Goal: Communication & Community: Answer question/provide support

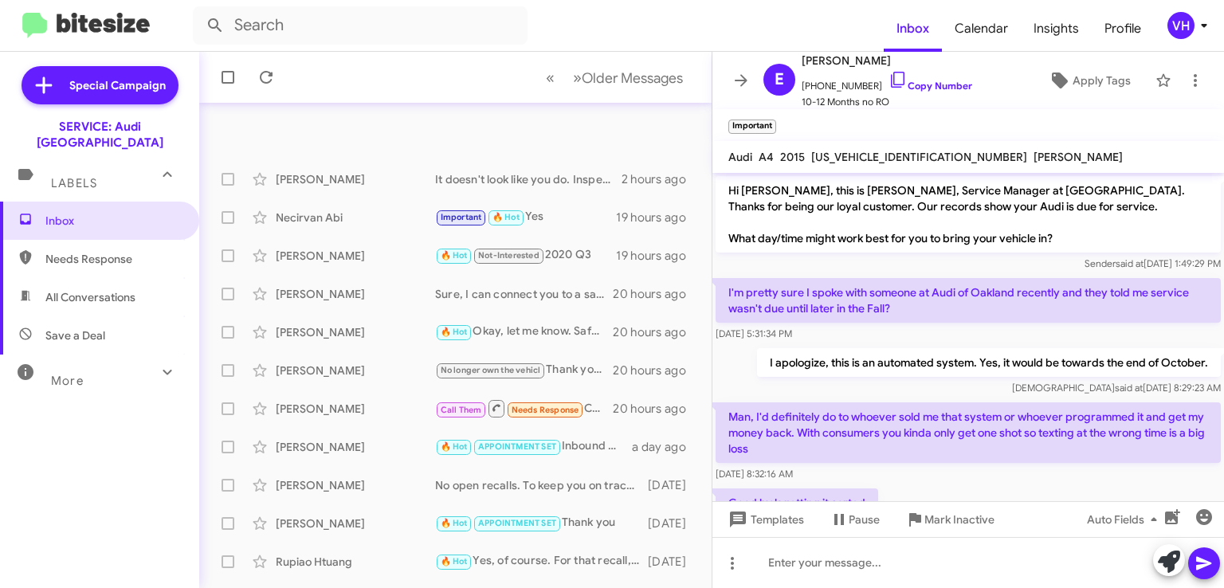
scroll to position [626, 0]
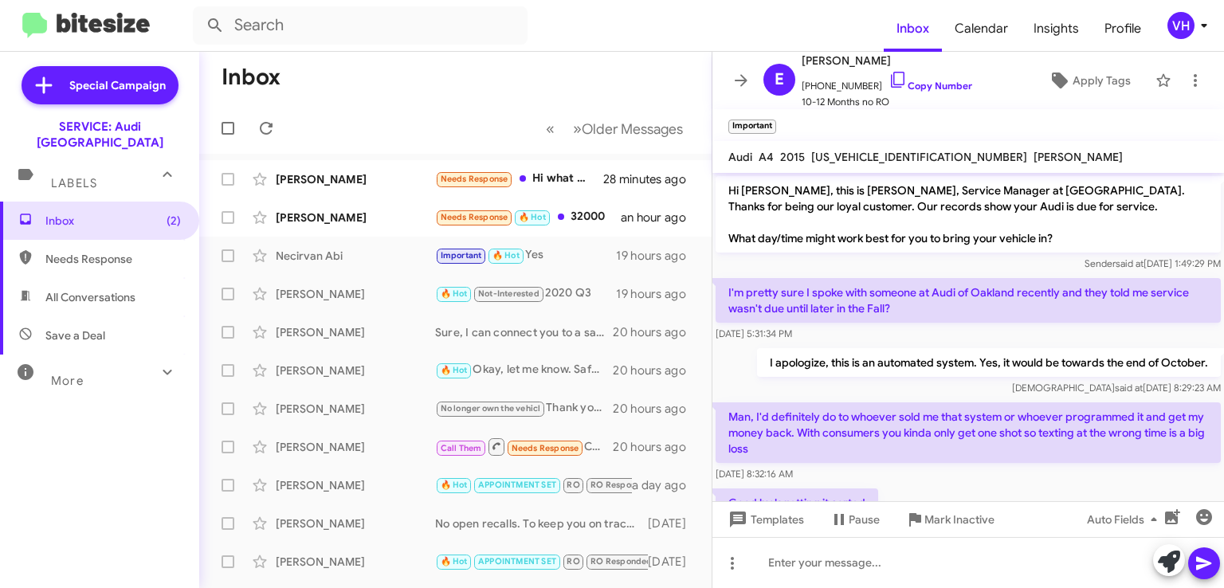
scroll to position [563, 0]
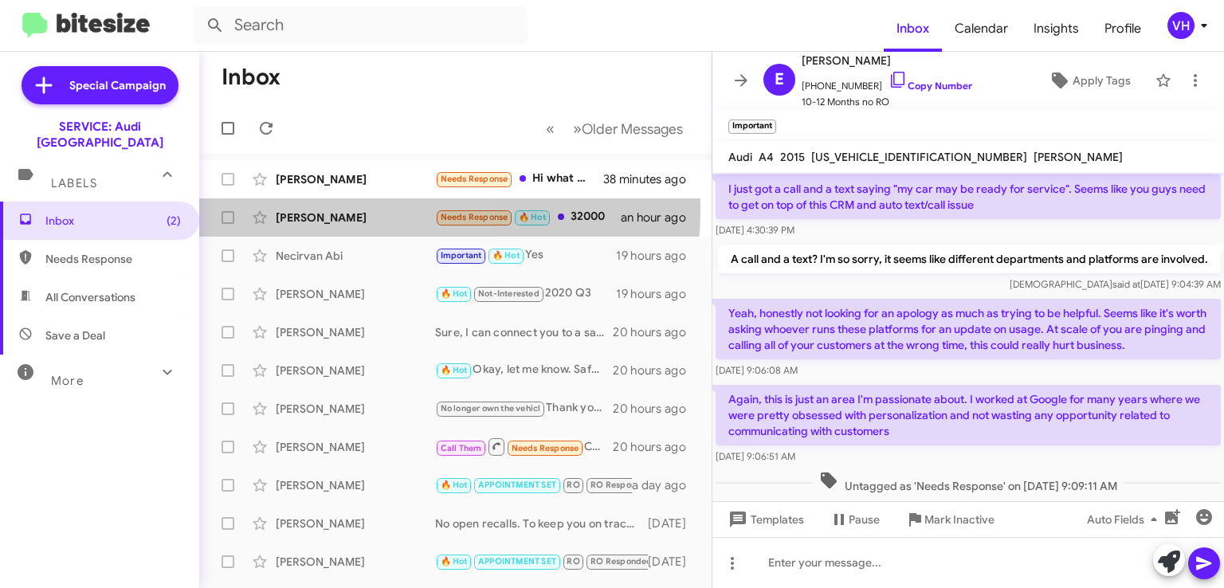
click at [294, 207] on div "[PERSON_NAME] Needs Response 🔥 Hot 32000 an hour ago" at bounding box center [455, 218] width 487 height 32
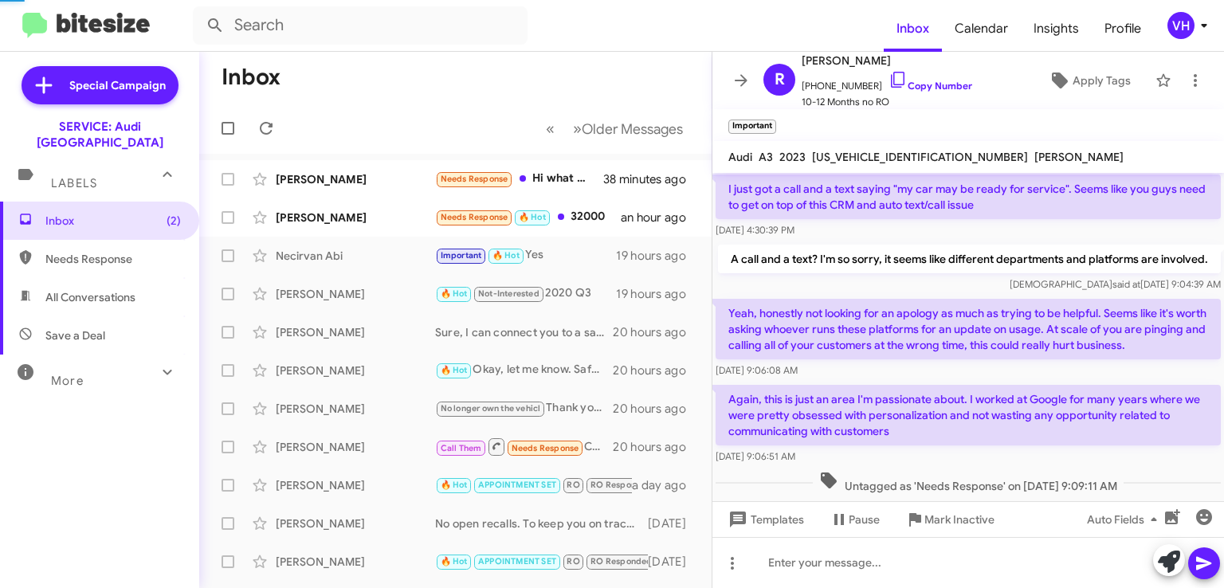
scroll to position [889, 0]
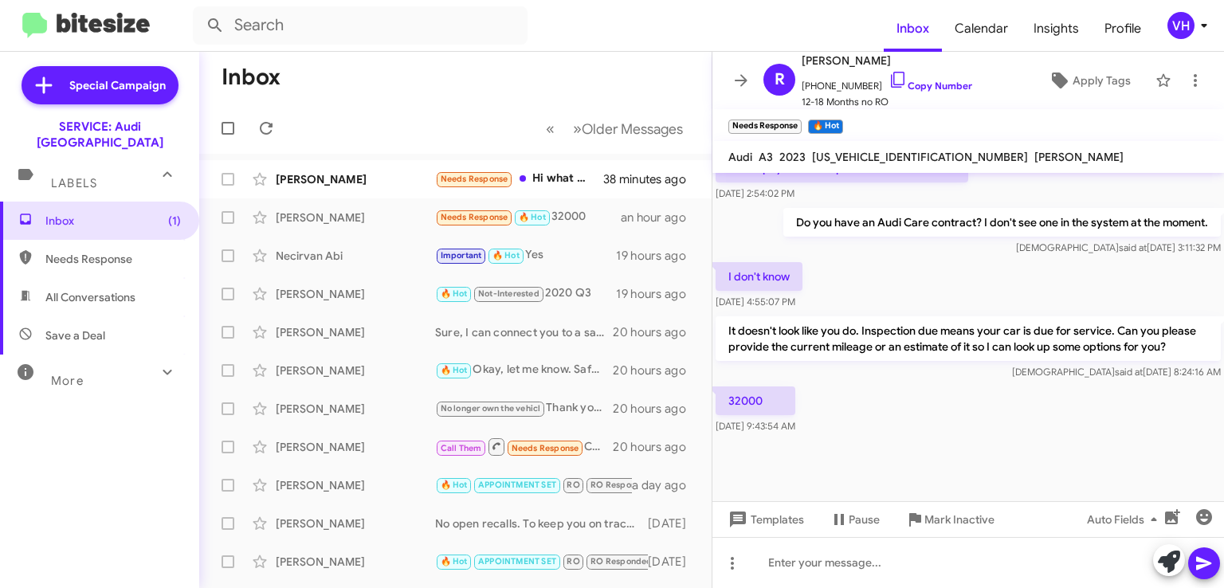
click at [908, 162] on span "[US_VEHICLE_IDENTIFICATION_NUMBER]" at bounding box center [920, 157] width 216 height 14
click at [867, 240] on div "[PERSON_NAME] said at [DATE] 3:11:32 PM" at bounding box center [1001, 248] width 437 height 16
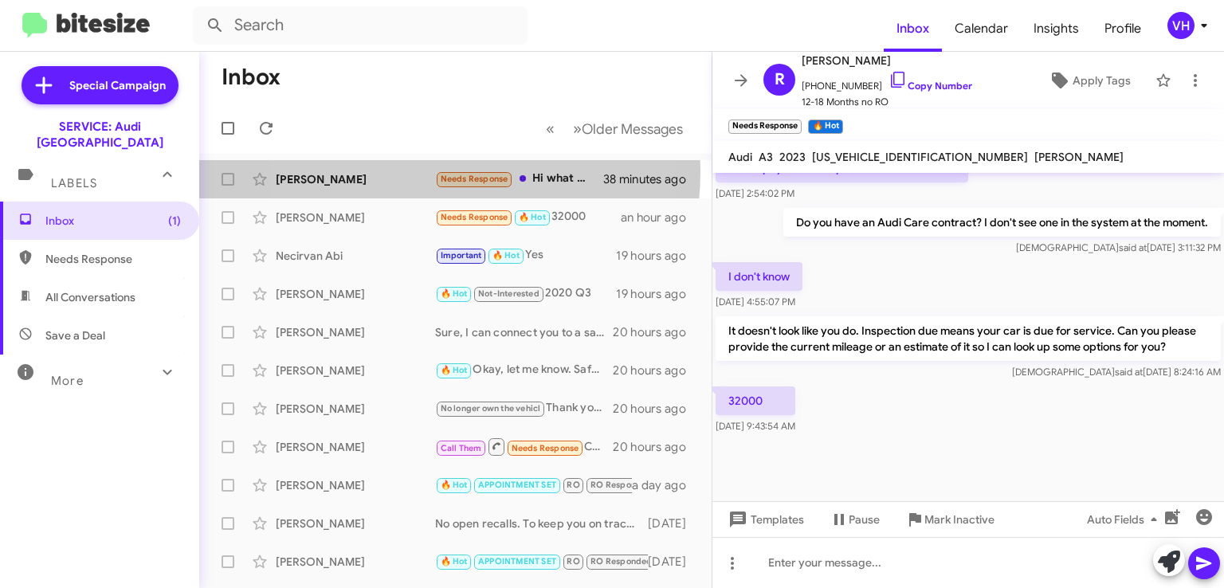
click at [384, 170] on div "[PERSON_NAME] Needs Response Hi what maintenance is required at this time? 38 m…" at bounding box center [455, 179] width 487 height 32
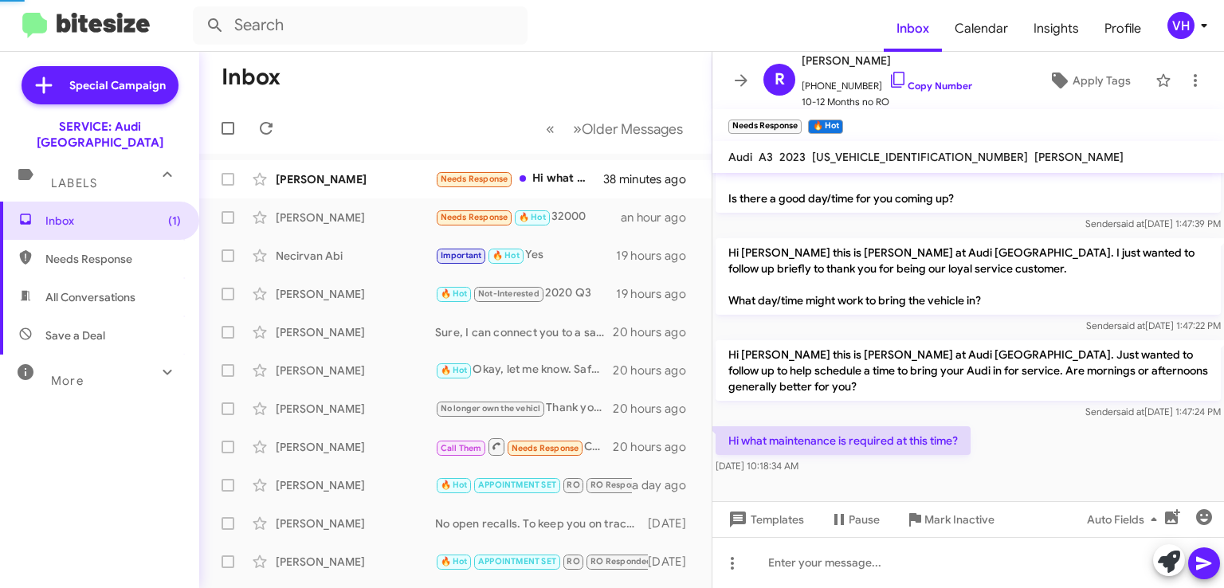
scroll to position [228, 0]
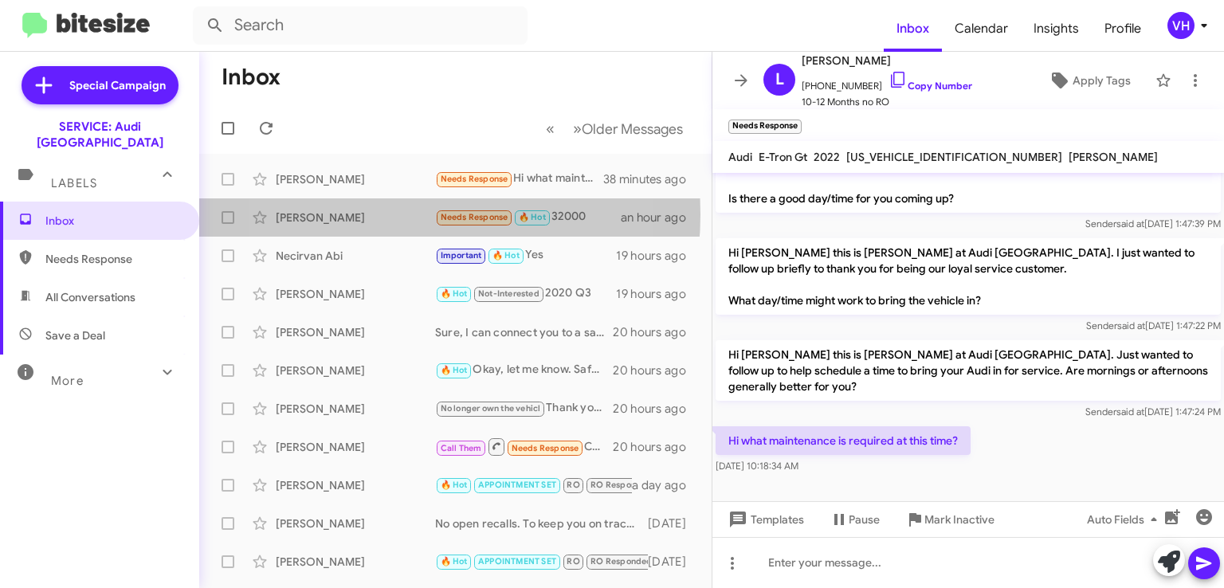
click at [373, 214] on div "[PERSON_NAME]" at bounding box center [355, 218] width 159 height 16
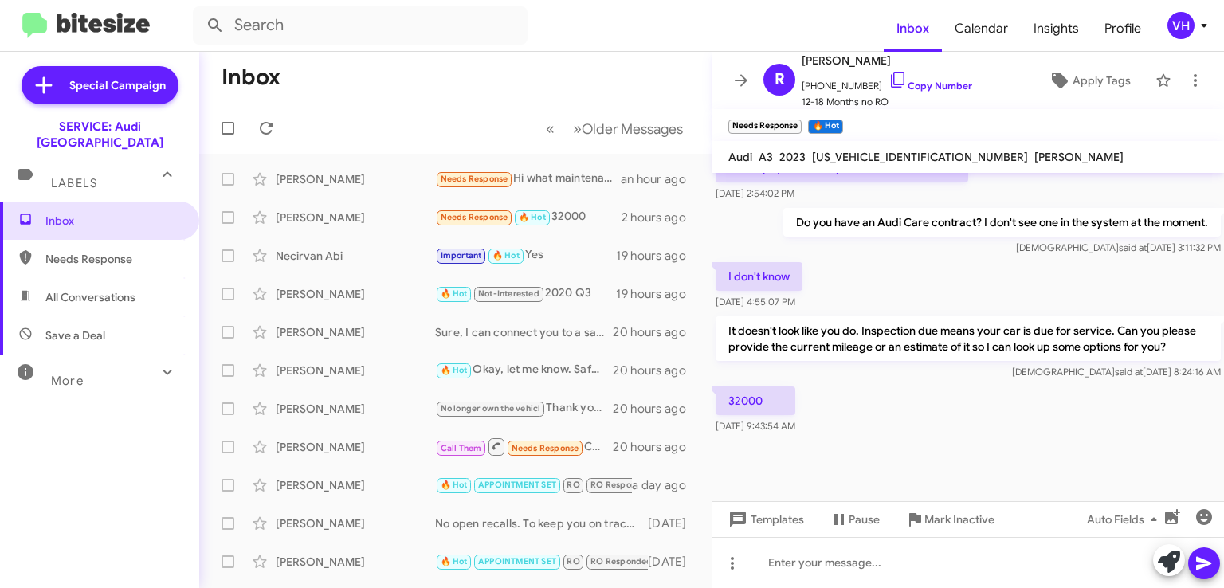
click at [1156, 386] on div "32000 [DATE] 9:43:54 AM" at bounding box center [968, 410] width 512 height 54
